Goal: Communication & Community: Answer question/provide support

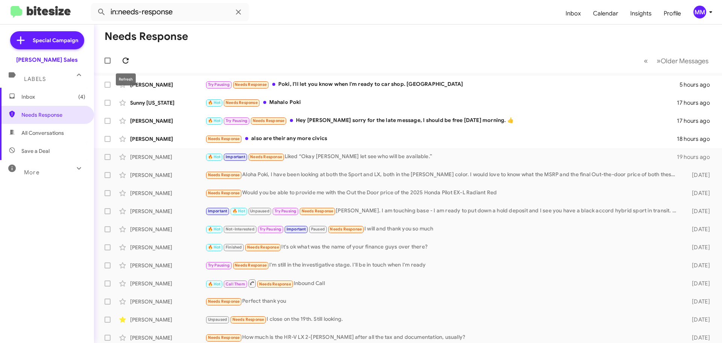
click at [124, 59] on icon at bounding box center [125, 60] width 9 height 9
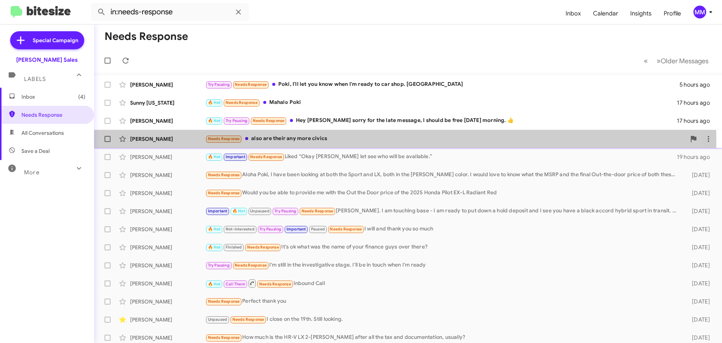
click at [184, 141] on div "[PERSON_NAME]" at bounding box center [167, 139] width 75 height 8
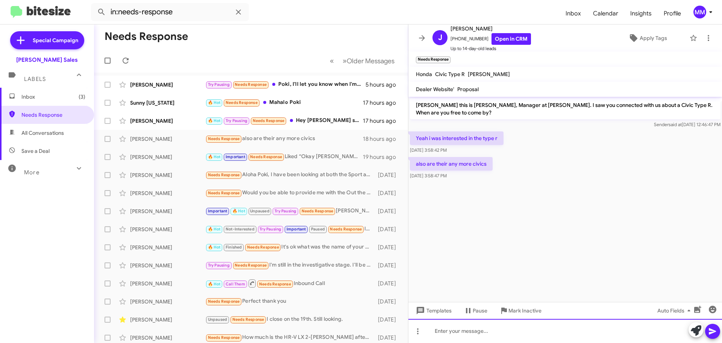
click at [447, 330] on div at bounding box center [566, 331] width 314 height 24
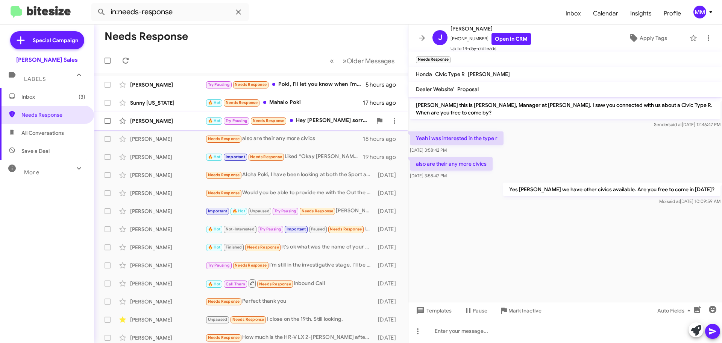
click at [176, 123] on div "[PERSON_NAME]" at bounding box center [167, 121] width 75 height 8
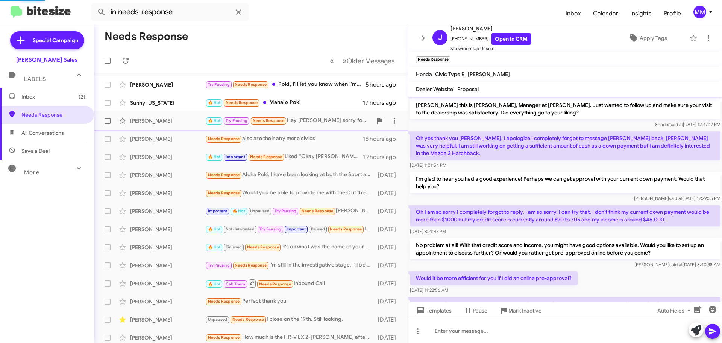
scroll to position [282, 0]
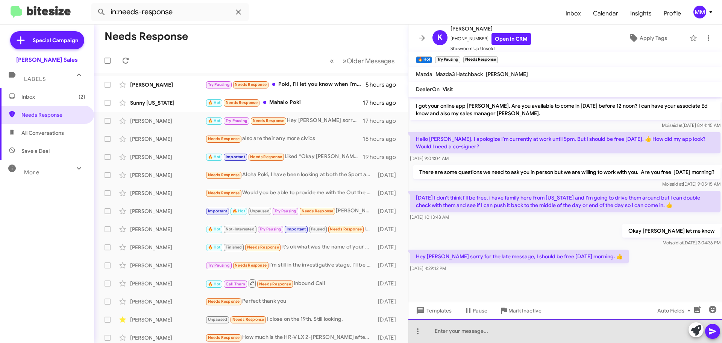
click at [460, 332] on div at bounding box center [566, 331] width 314 height 24
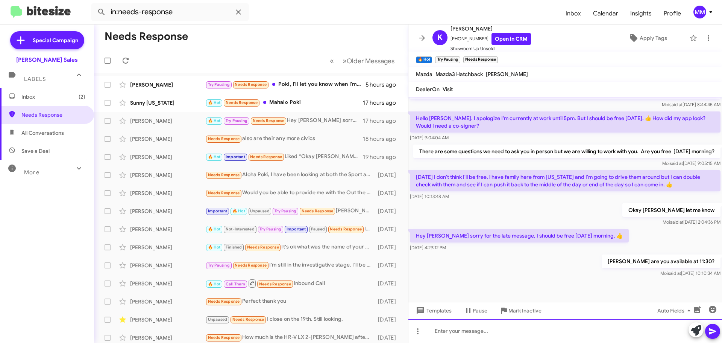
scroll to position [310, 0]
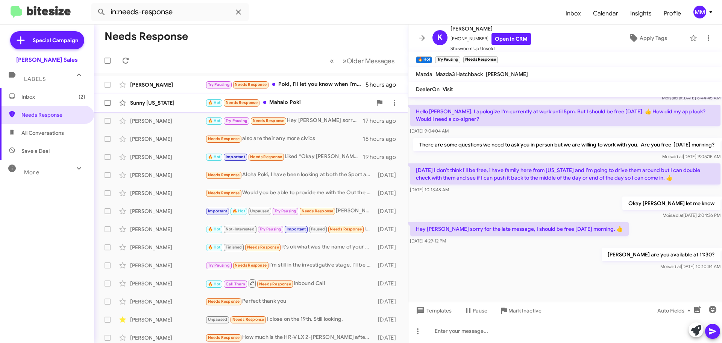
click at [299, 105] on div "🔥 Hot Needs Response [PERSON_NAME]" at bounding box center [288, 102] width 167 height 9
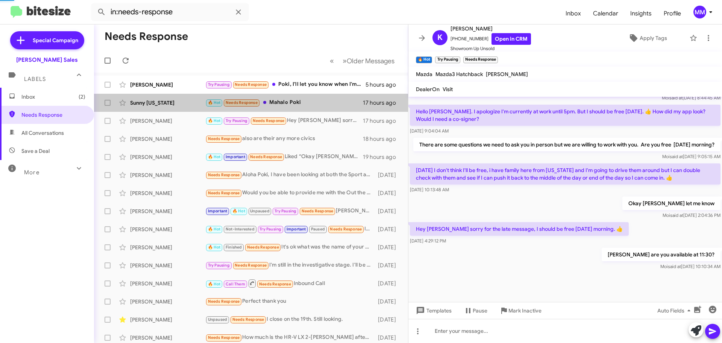
scroll to position [367, 0]
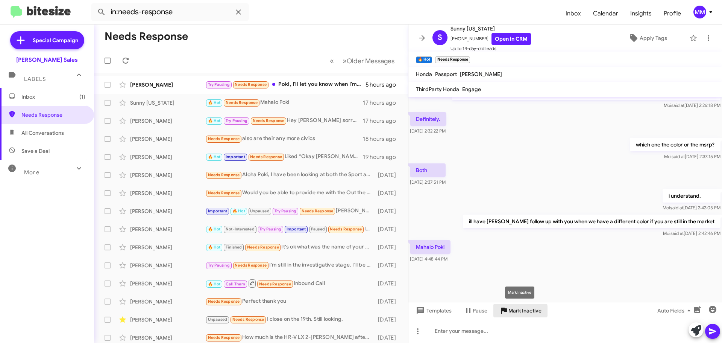
click at [513, 310] on span "Mark Inactive" at bounding box center [525, 311] width 33 height 14
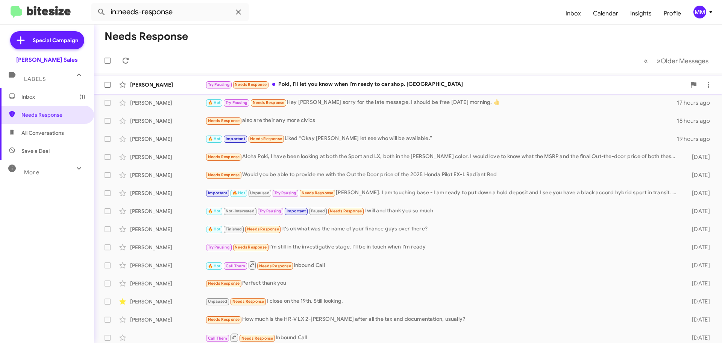
click at [307, 86] on div "Try Pausing Needs Response Poki, I'll let you know when I'm ready to car shop. …" at bounding box center [445, 84] width 481 height 9
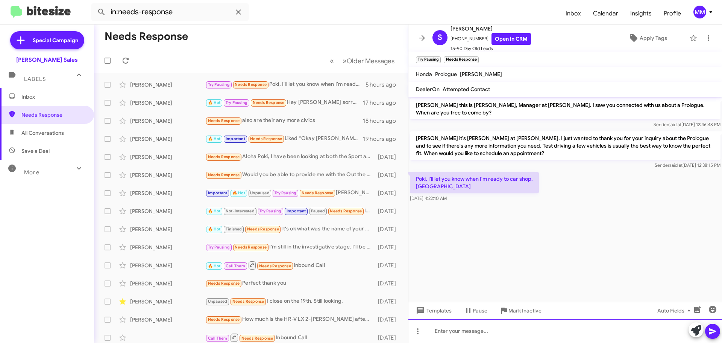
click at [445, 333] on div at bounding box center [566, 331] width 314 height 24
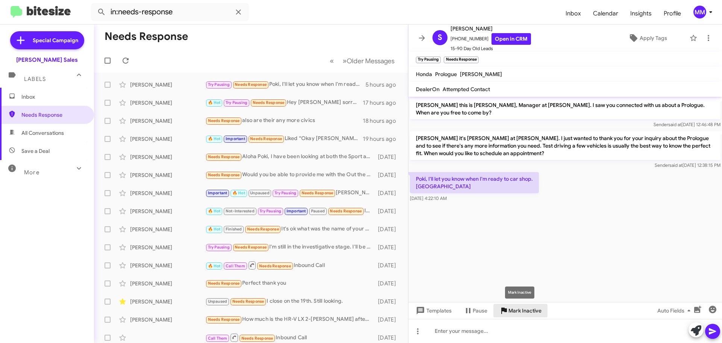
click at [512, 310] on span "Mark Inactive" at bounding box center [525, 311] width 33 height 14
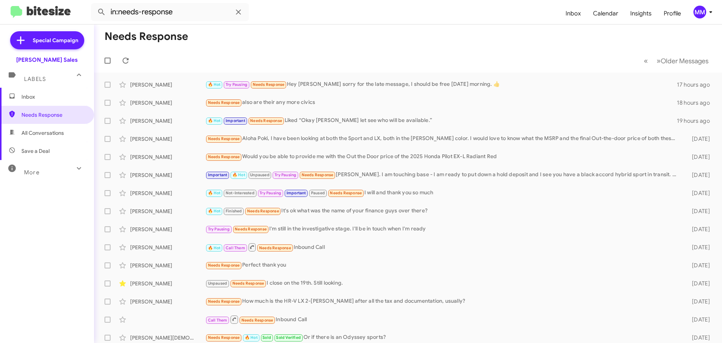
click at [41, 95] on span "Inbox" at bounding box center [53, 97] width 64 height 8
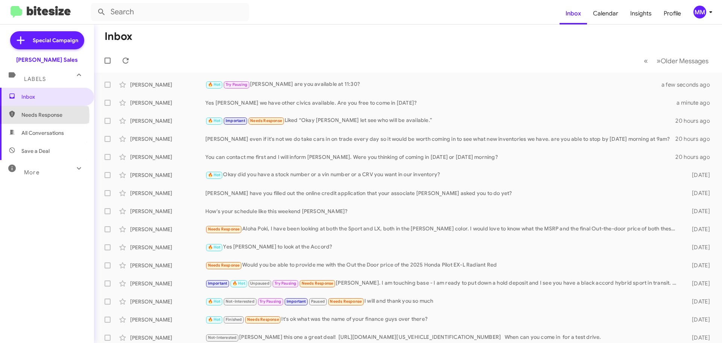
click at [42, 115] on span "Needs Response" at bounding box center [53, 115] width 64 height 8
type input "in:needs-response"
